Goal: Information Seeking & Learning: Learn about a topic

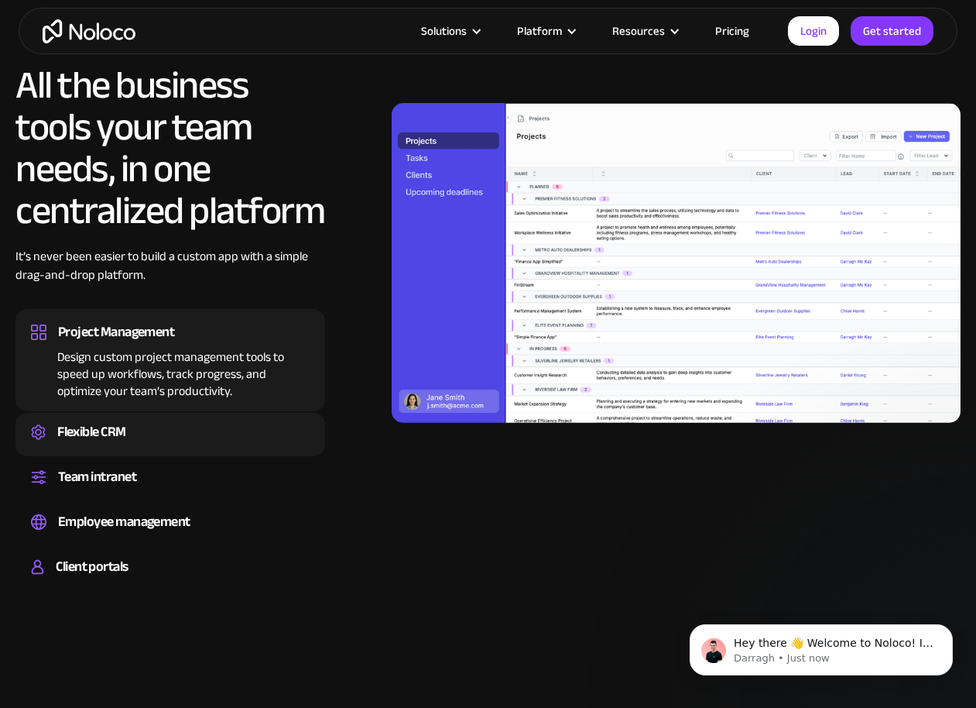
click at [108, 437] on div "Flexible CRM" at bounding box center [91, 431] width 69 height 23
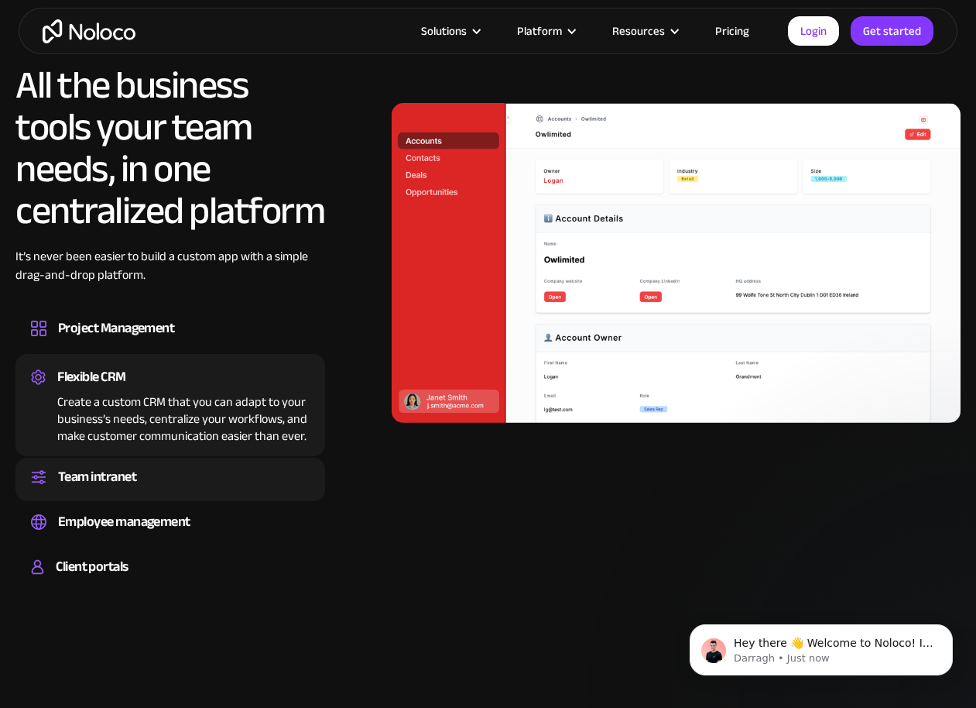
click at [118, 479] on div "Team intranet" at bounding box center [97, 476] width 78 height 23
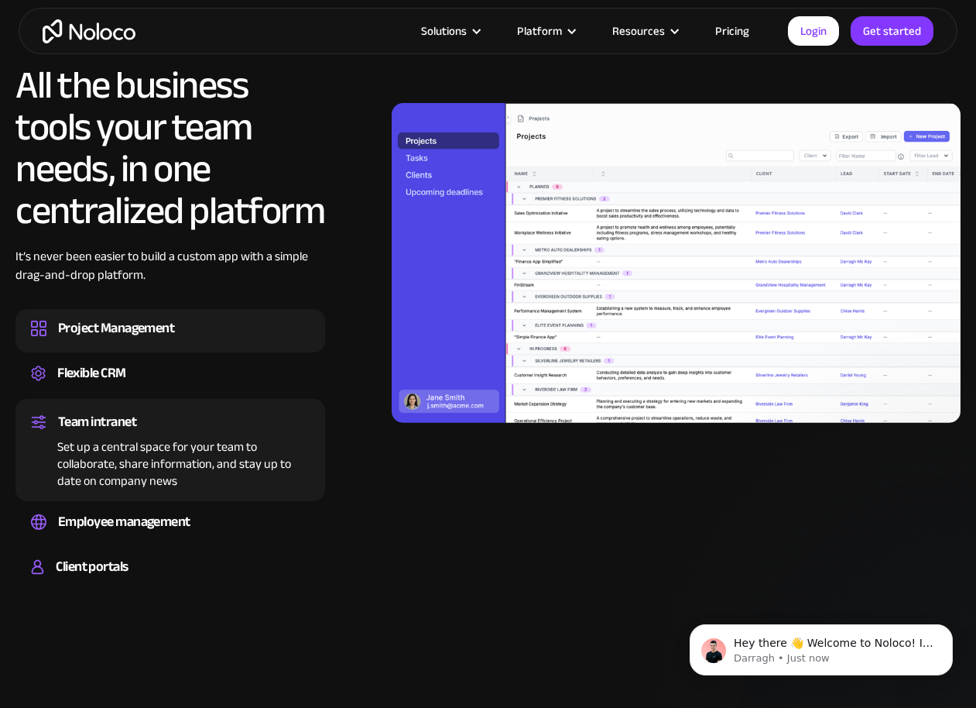
click at [125, 334] on div "Project Management" at bounding box center [116, 328] width 116 height 23
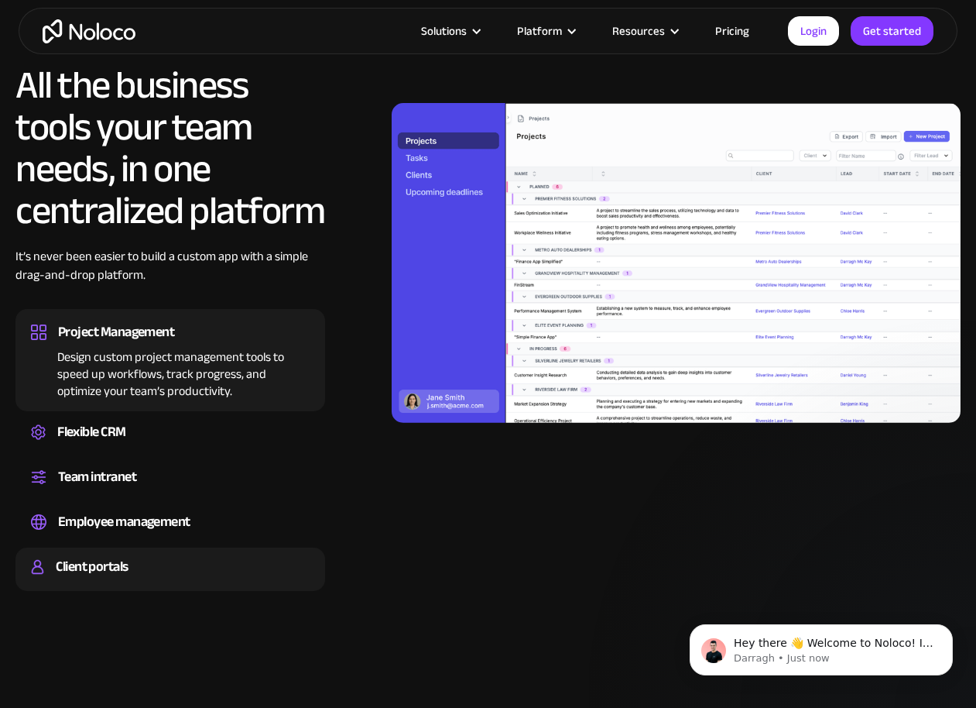
click at [91, 568] on div "Client portals" at bounding box center [92, 566] width 72 height 23
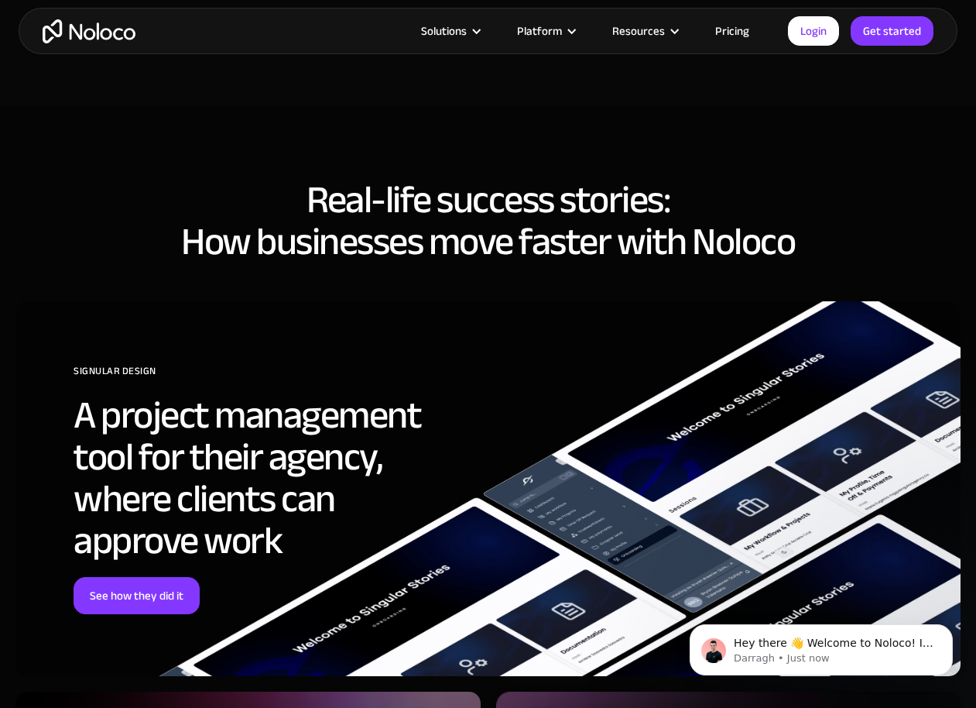
scroll to position [5306, 0]
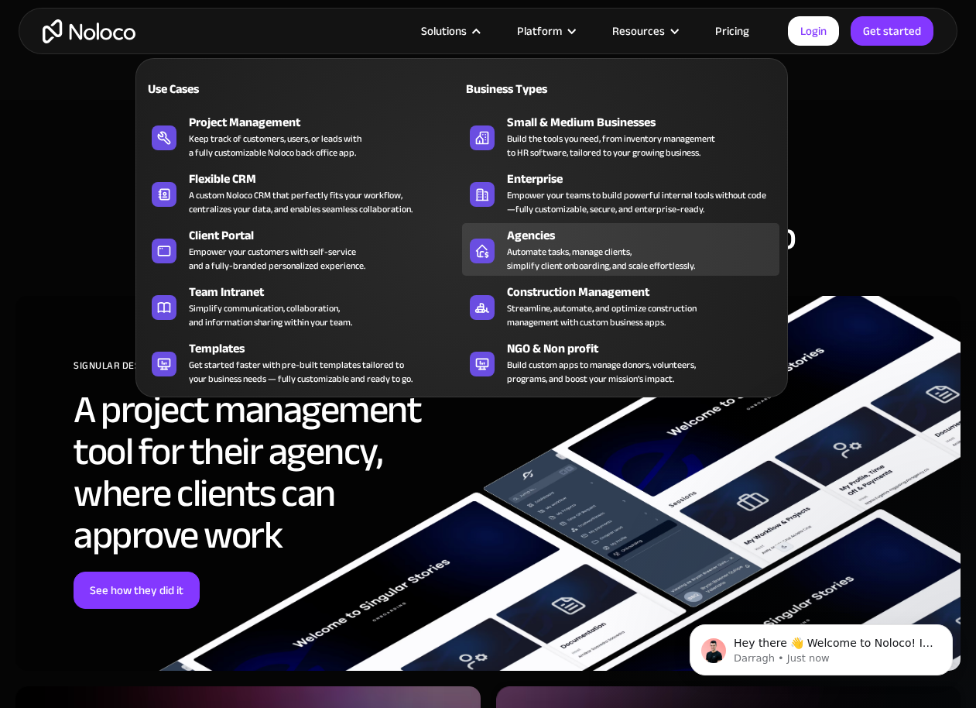
click at [566, 253] on div "Automate tasks, manage clients, simplify client onboarding, and scale effortles…" at bounding box center [601, 259] width 188 height 28
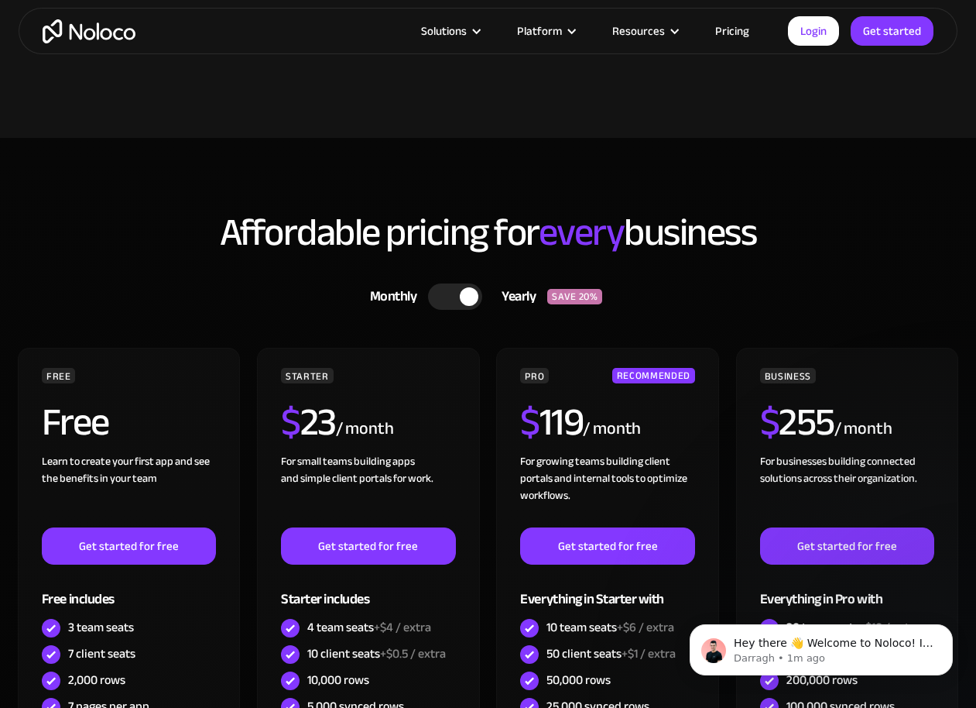
scroll to position [3969, 0]
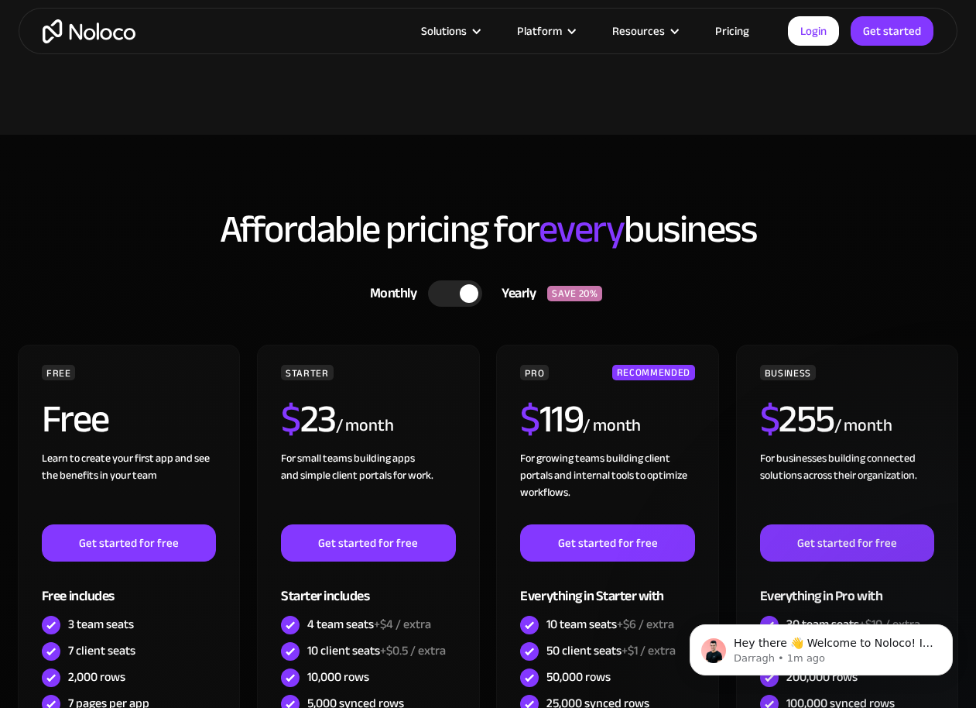
click at [452, 293] on div at bounding box center [455, 293] width 54 height 26
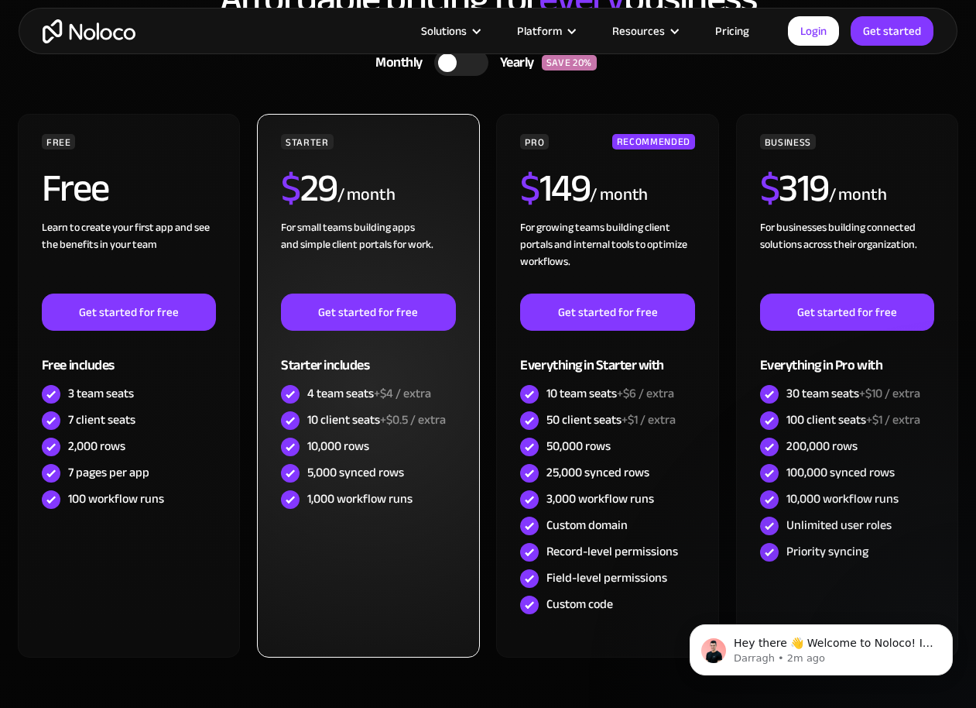
scroll to position [4199, 0]
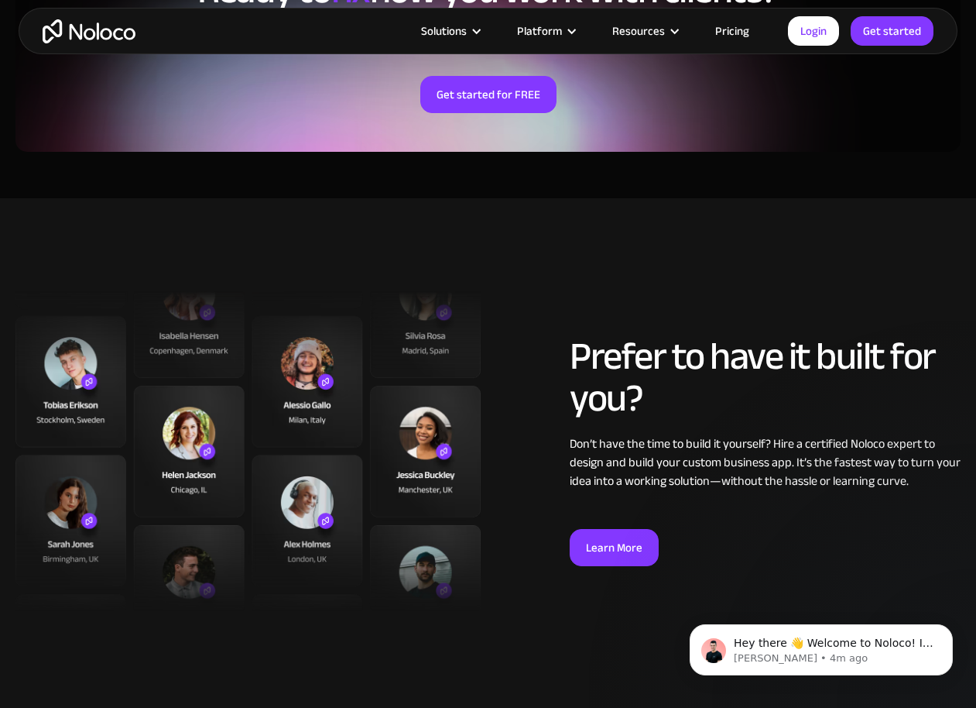
scroll to position [3606, 0]
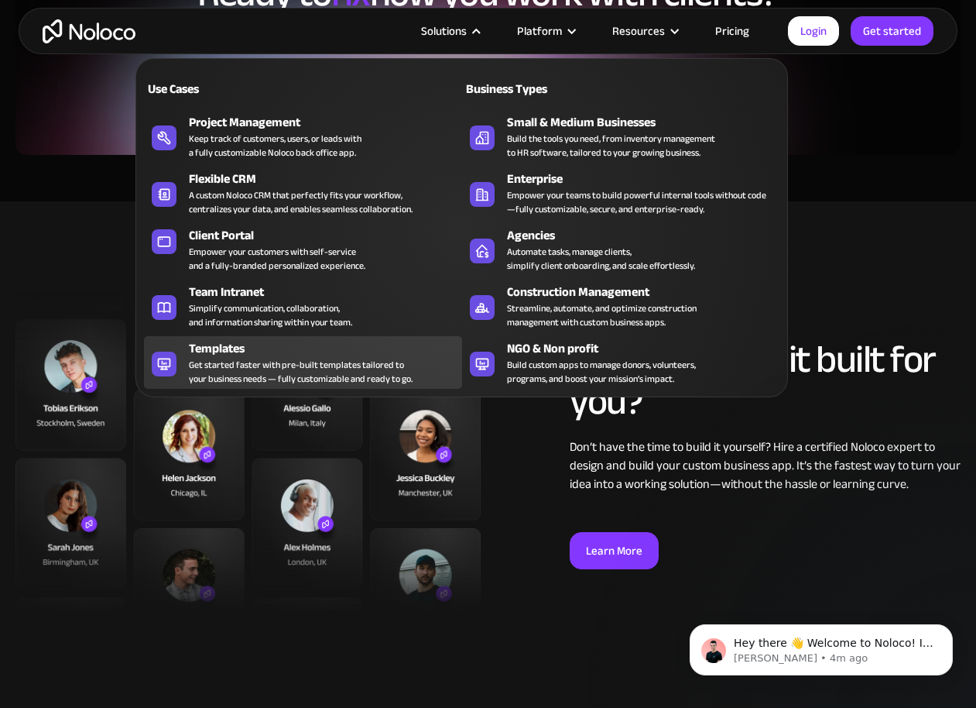
click at [207, 367] on div "Get started faster with pre-built templates tailored to your business needs — f…" at bounding box center [301, 372] width 224 height 28
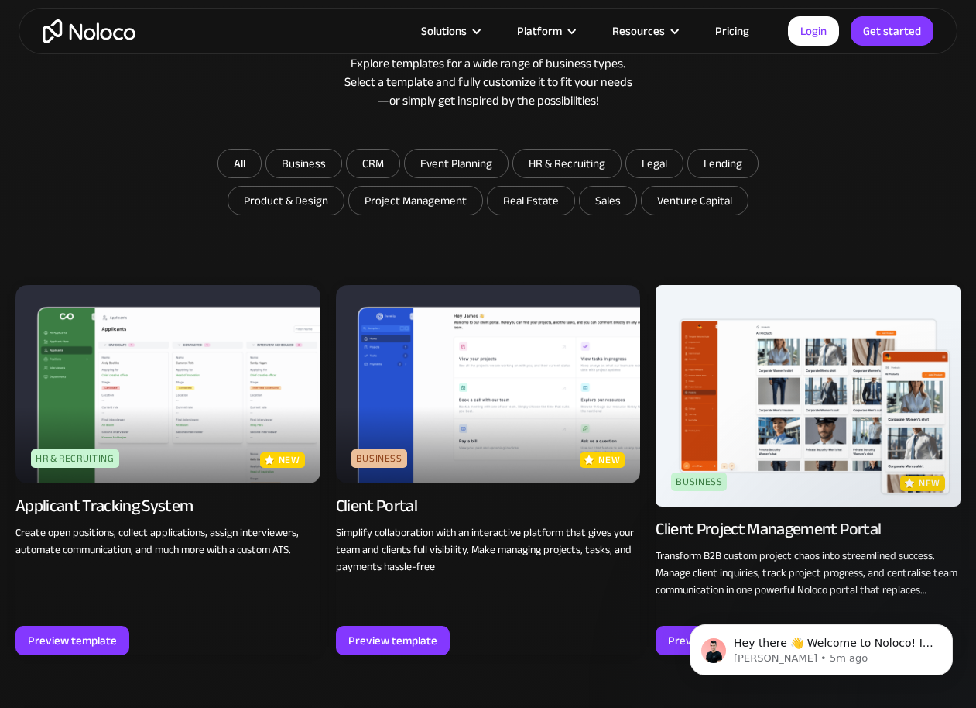
scroll to position [866, 0]
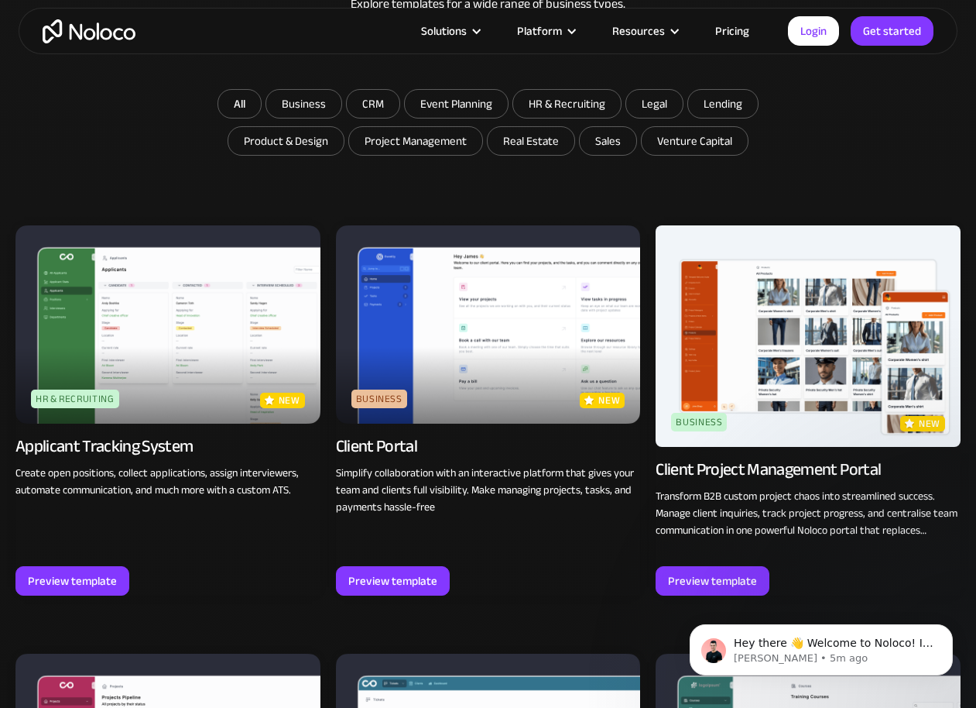
click at [492, 324] on img at bounding box center [488, 324] width 305 height 198
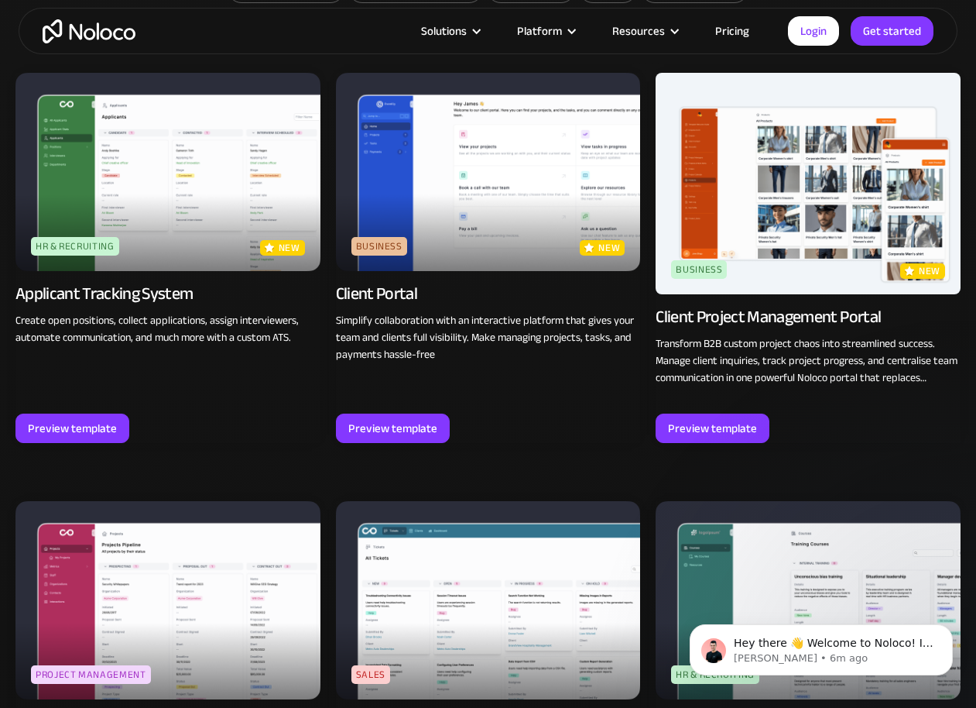
scroll to position [1034, 0]
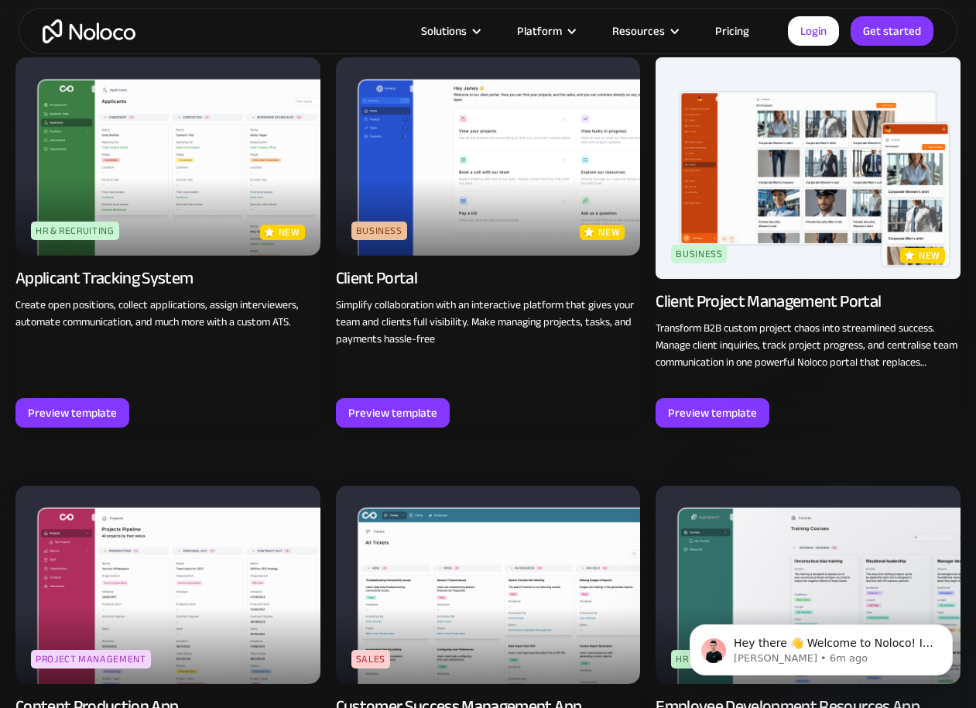
click at [760, 235] on img at bounding box center [808, 167] width 305 height 221
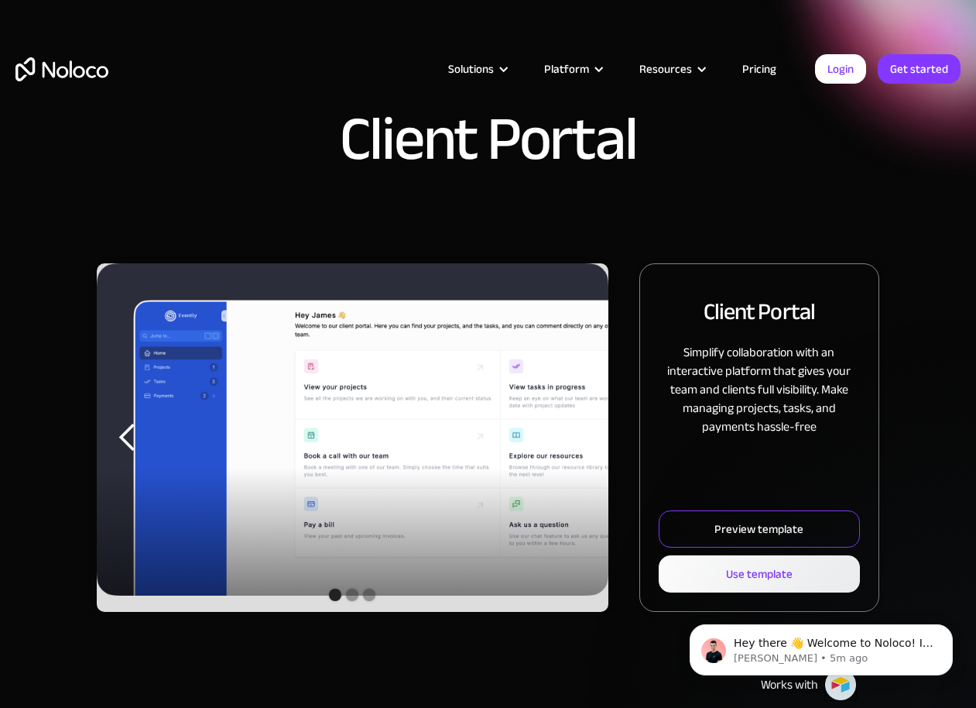
click at [772, 525] on div "Preview template" at bounding box center [759, 529] width 89 height 20
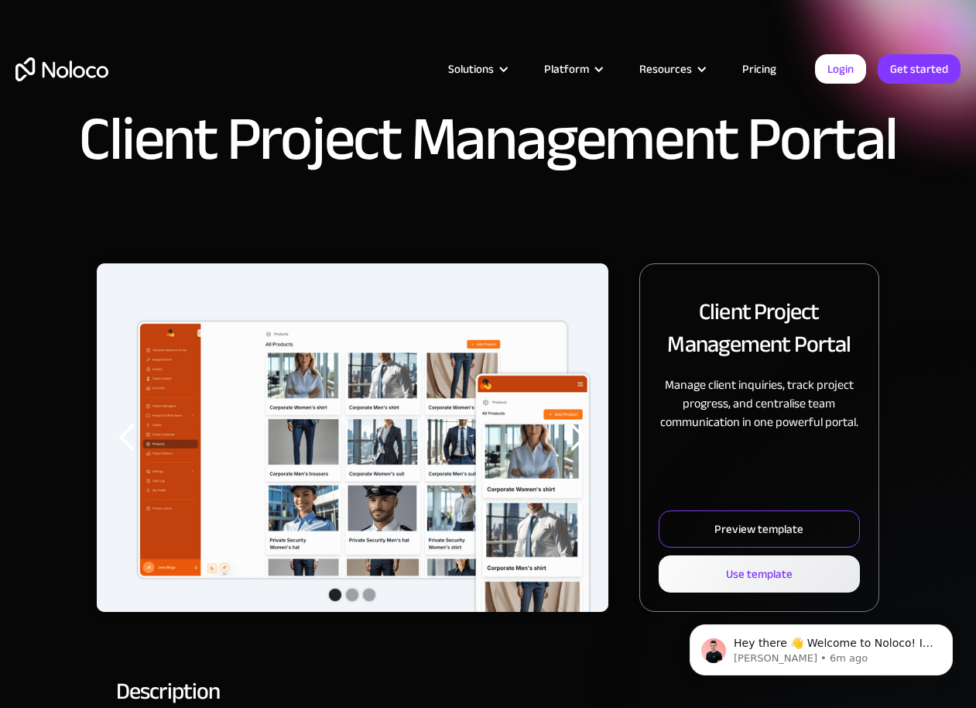
click at [729, 526] on div "Preview template" at bounding box center [759, 529] width 89 height 20
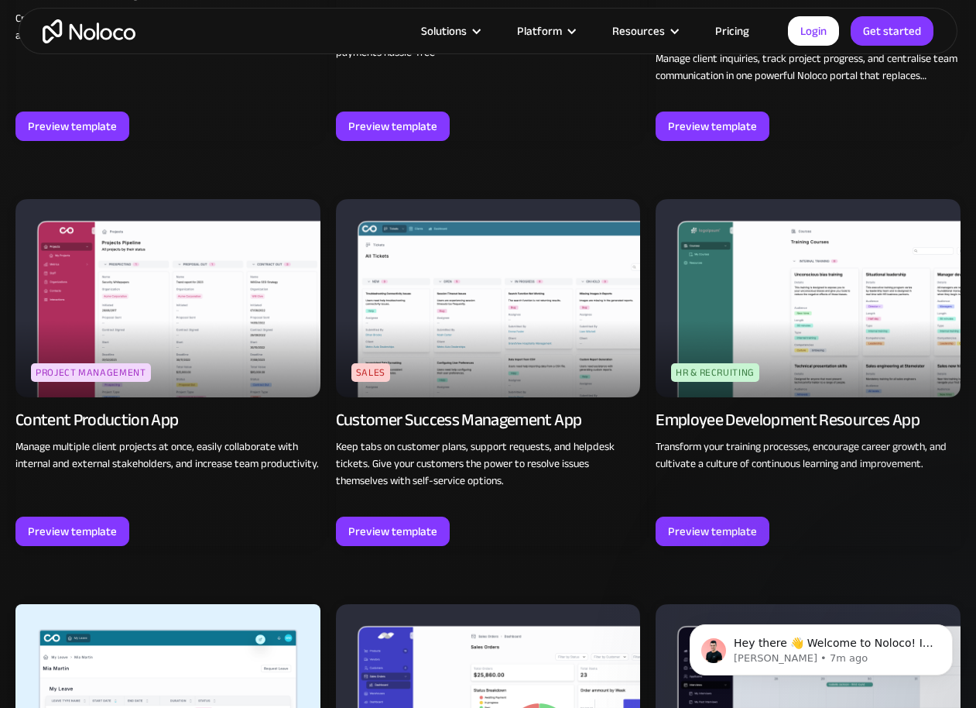
scroll to position [1322, 0]
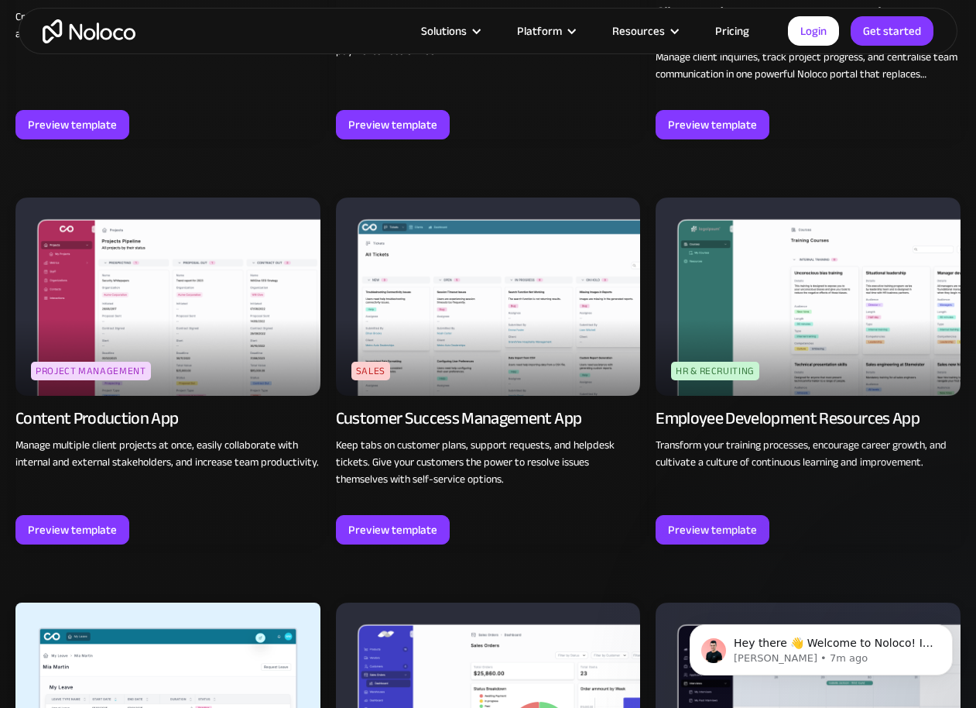
click at [477, 322] on img at bounding box center [488, 296] width 305 height 198
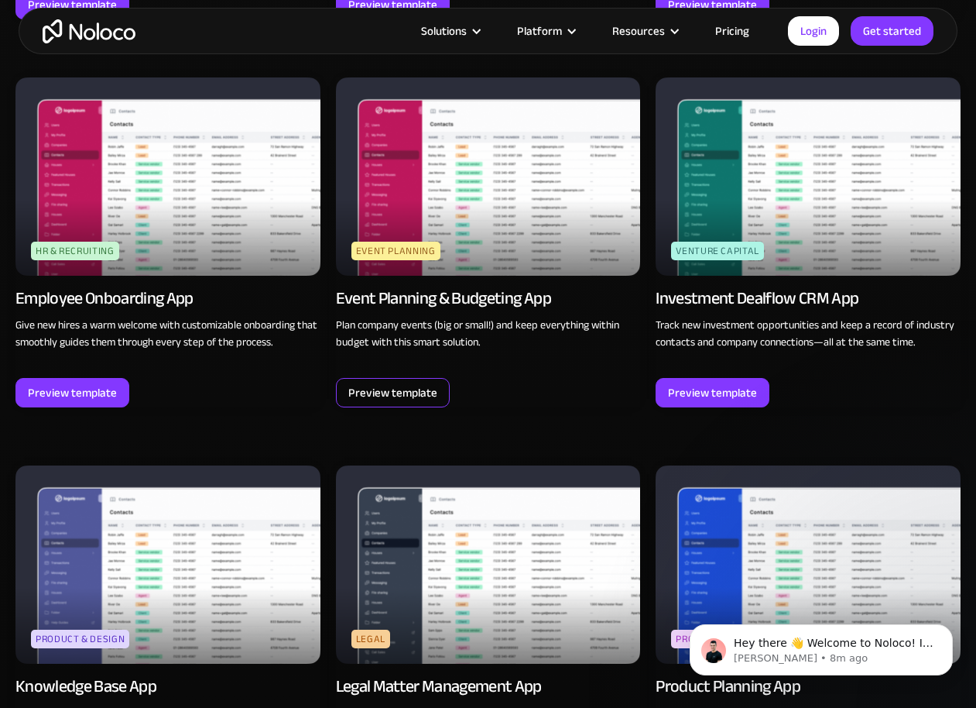
scroll to position [3520, 0]
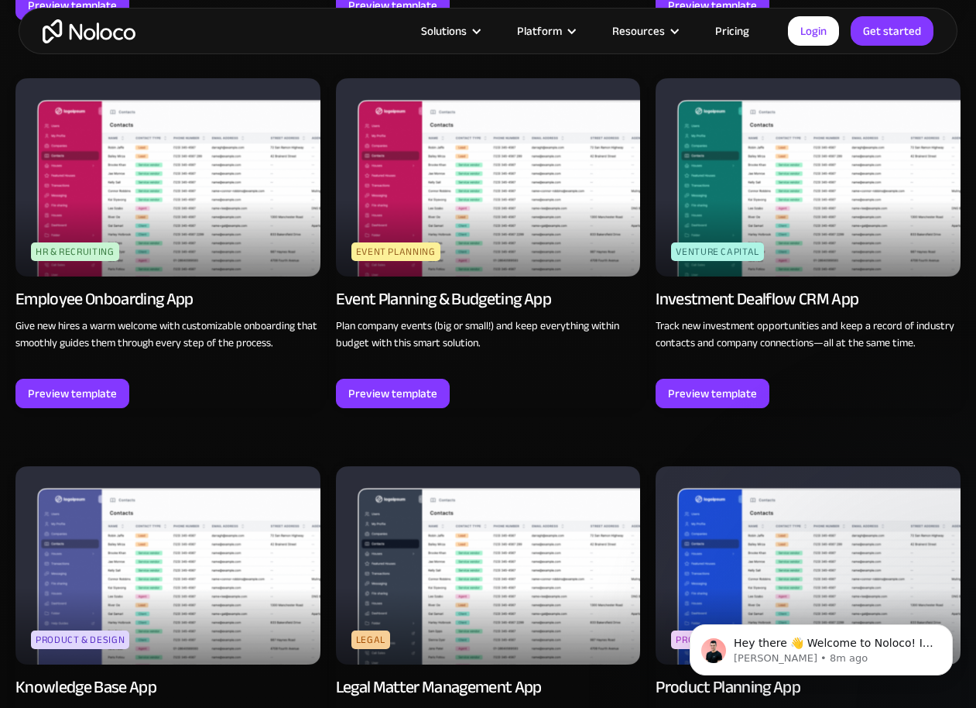
click at [168, 208] on img at bounding box center [167, 177] width 305 height 198
click at [477, 187] on img at bounding box center [488, 177] width 305 height 198
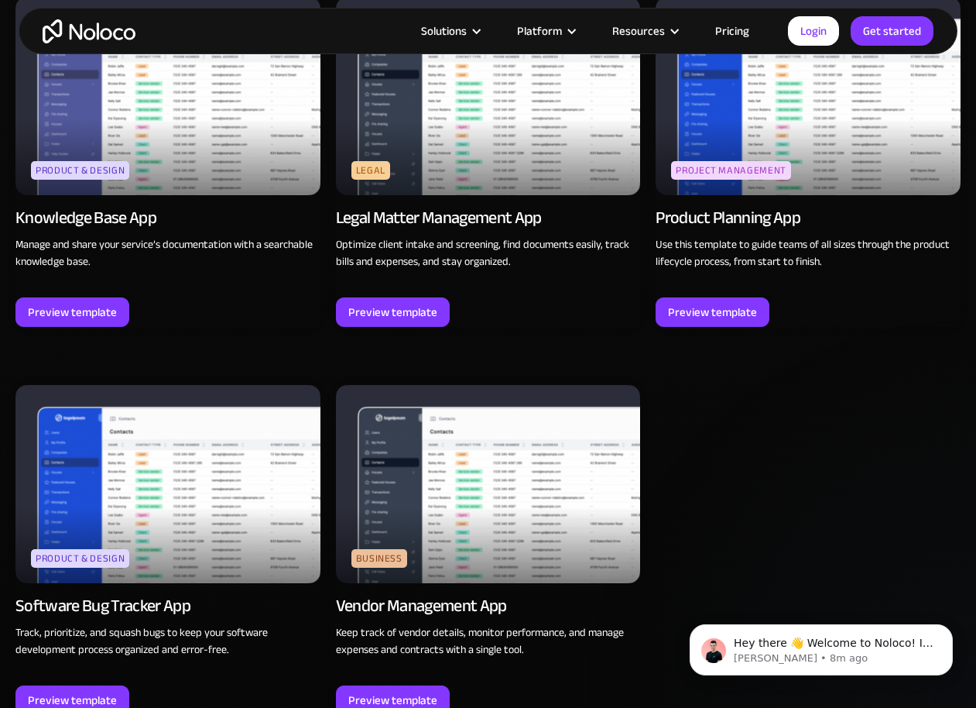
scroll to position [3997, 0]
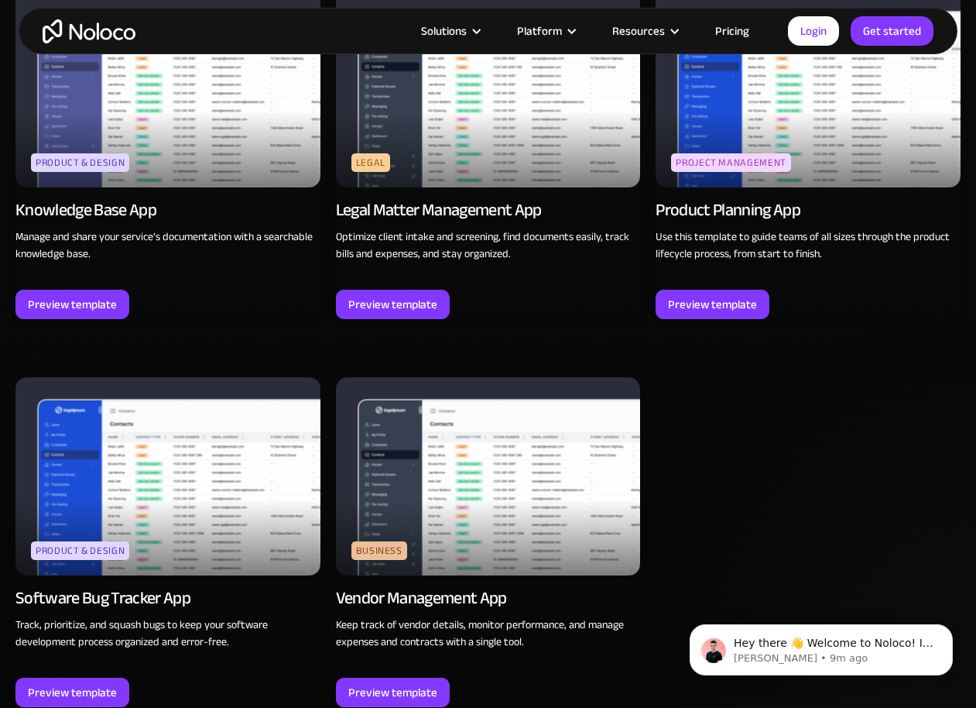
click at [472, 514] on img at bounding box center [488, 476] width 305 height 198
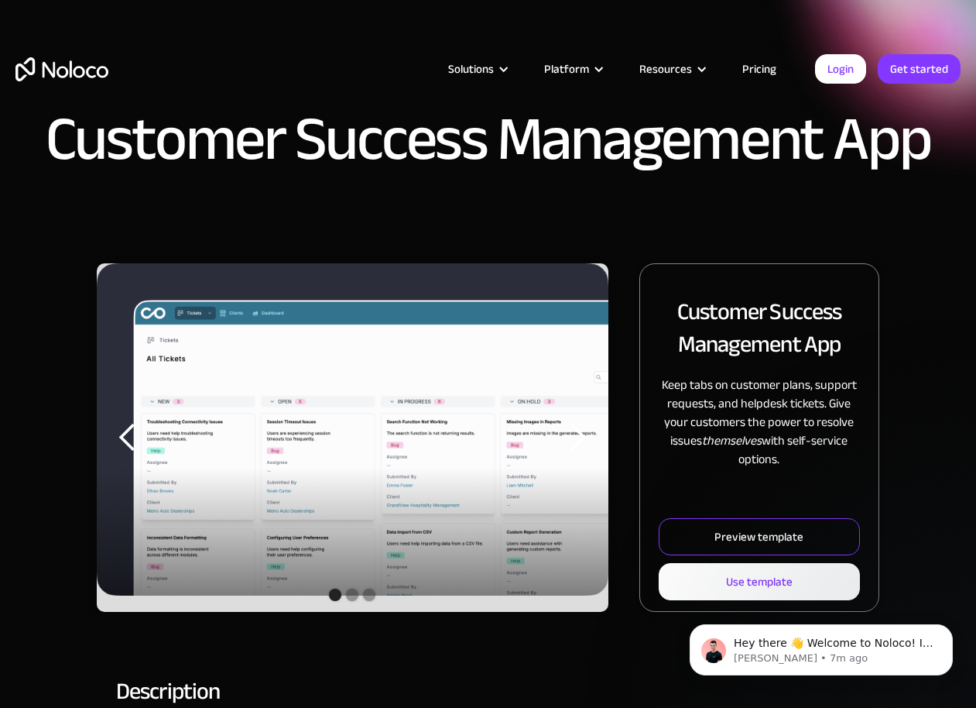
click at [733, 537] on div "Preview template" at bounding box center [759, 536] width 89 height 20
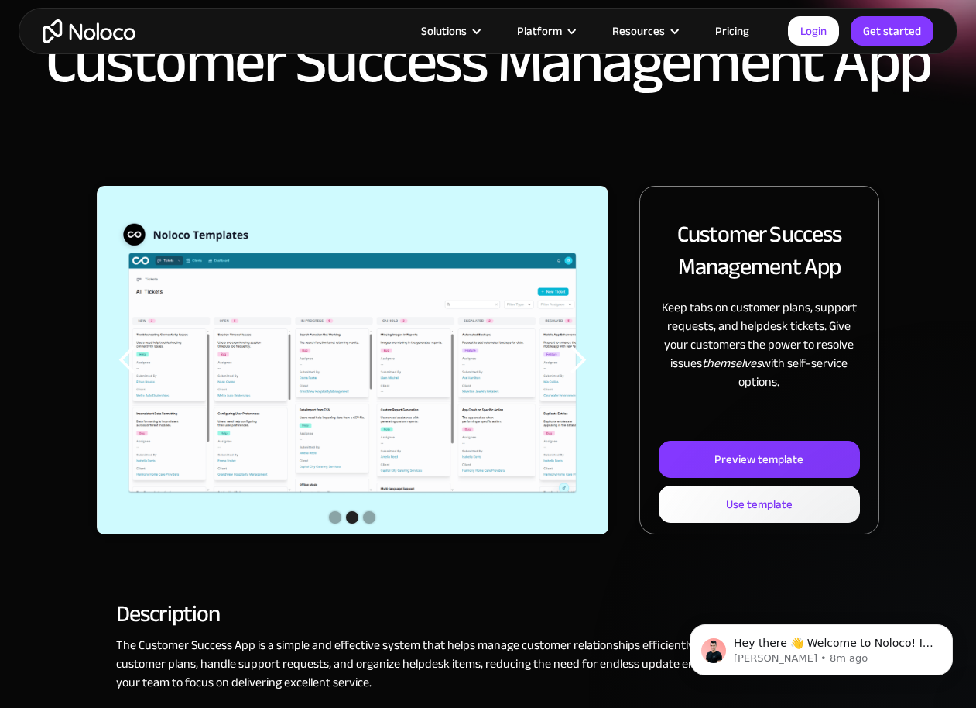
scroll to position [46, 0]
